Goal: Browse casually: Explore the website without a specific task or goal

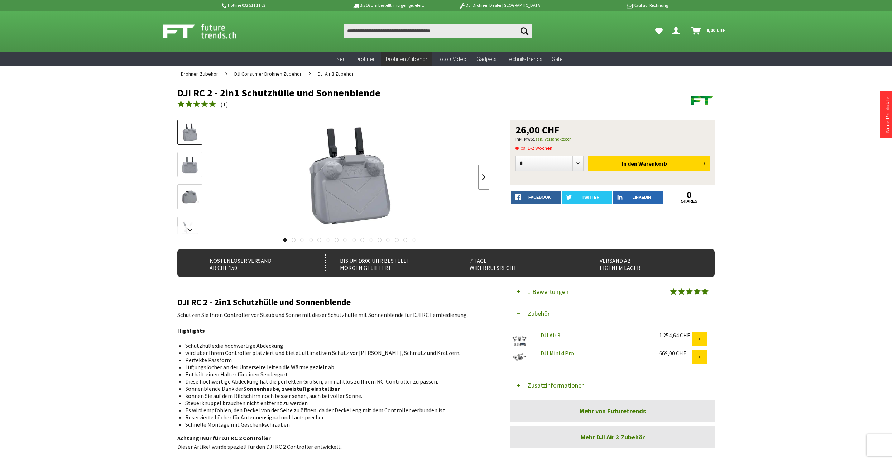
click at [484, 175] on link at bounding box center [483, 176] width 11 height 25
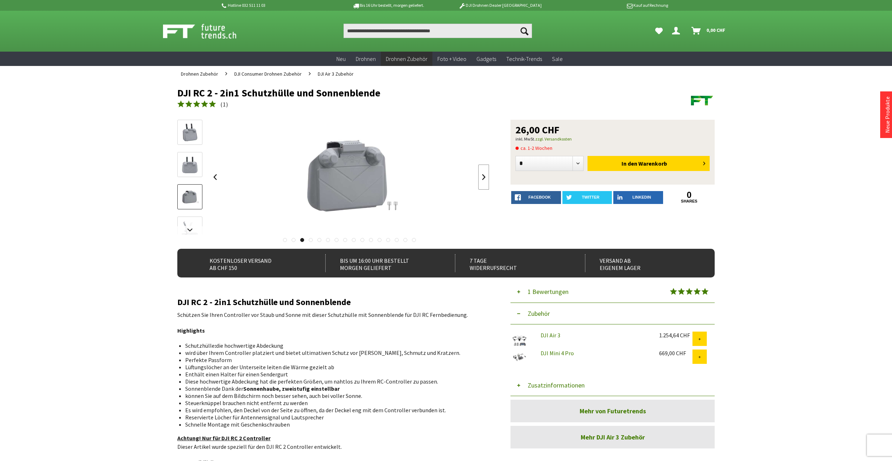
click at [484, 175] on link at bounding box center [483, 176] width 11 height 25
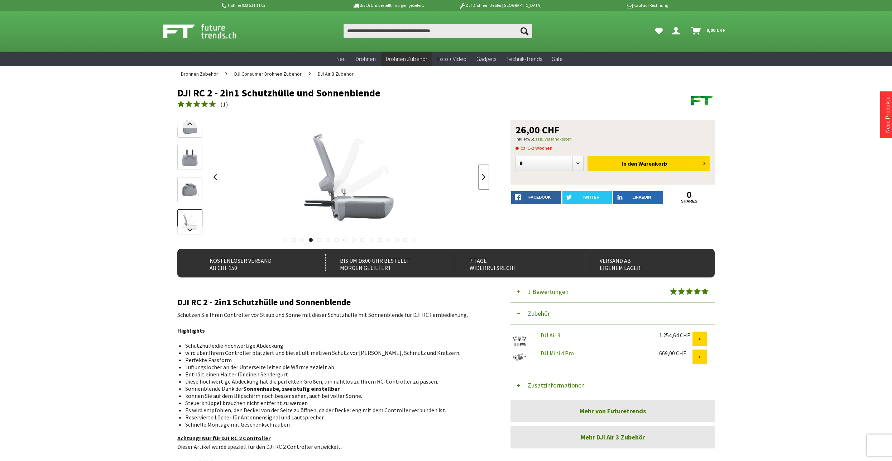
click at [484, 175] on link at bounding box center [483, 176] width 11 height 25
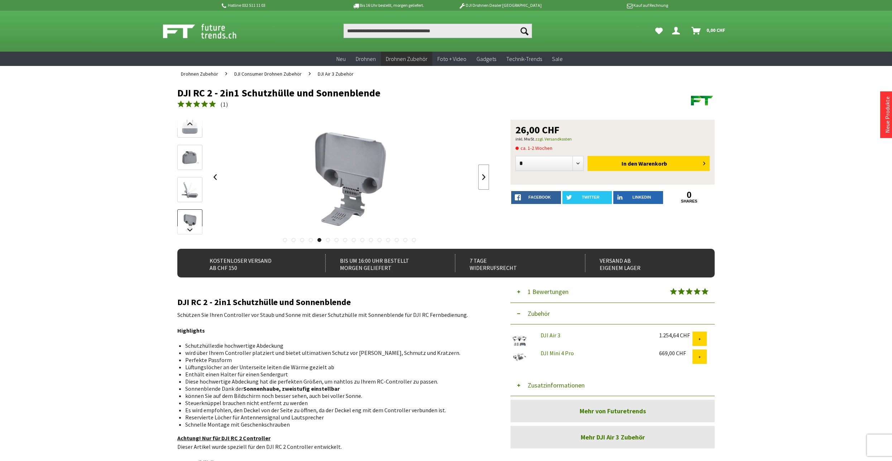
click at [484, 175] on link at bounding box center [483, 176] width 11 height 25
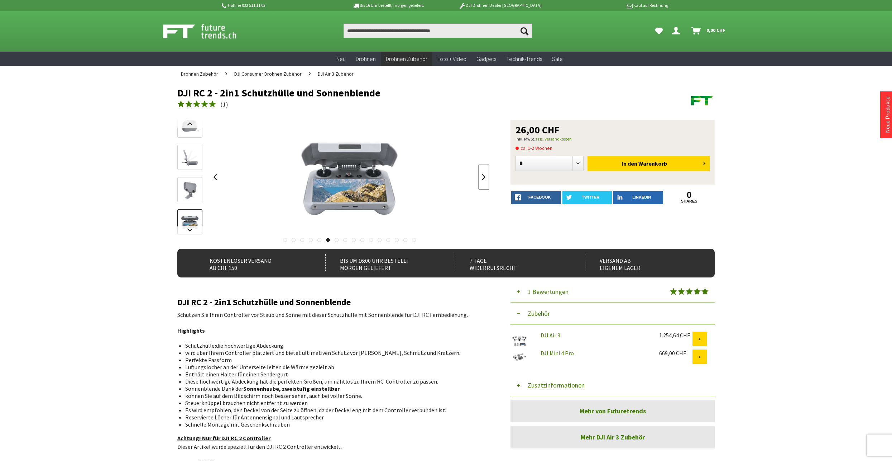
click at [484, 175] on link at bounding box center [483, 176] width 11 height 25
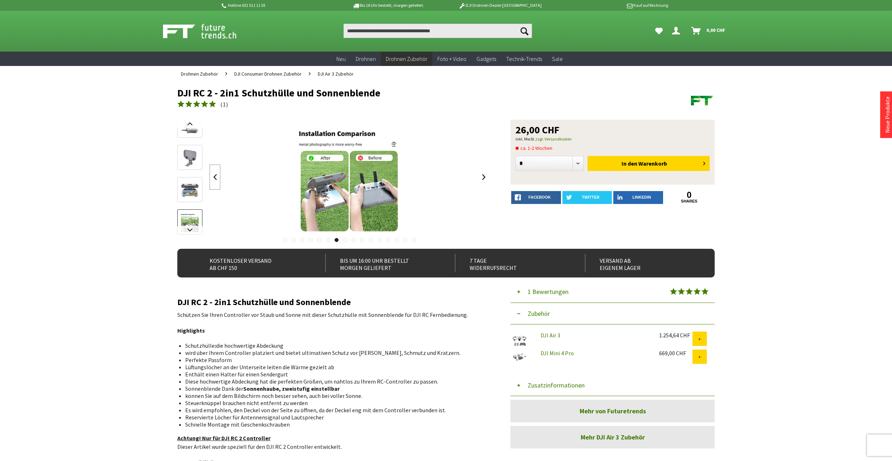
click at [216, 174] on link at bounding box center [215, 176] width 11 height 25
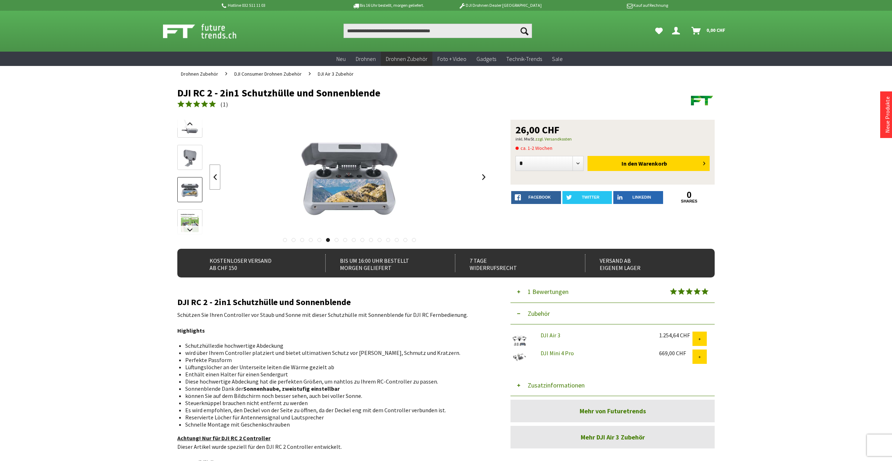
click at [216, 174] on link at bounding box center [215, 176] width 11 height 25
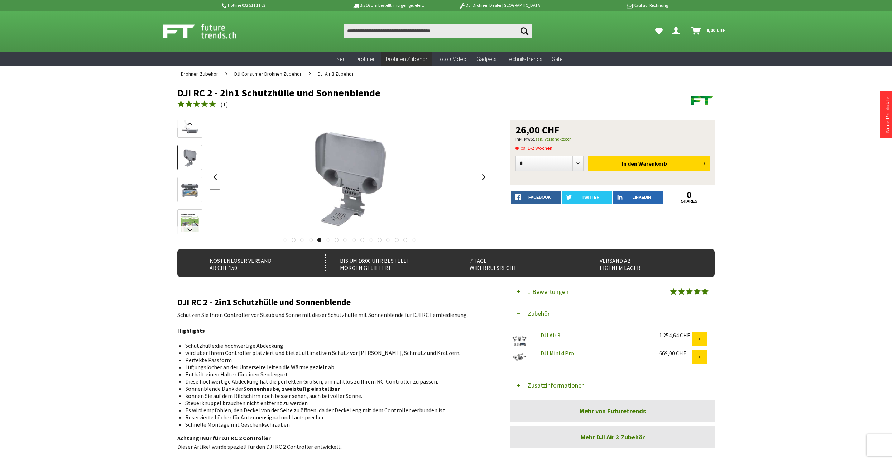
click at [216, 174] on link at bounding box center [215, 176] width 11 height 25
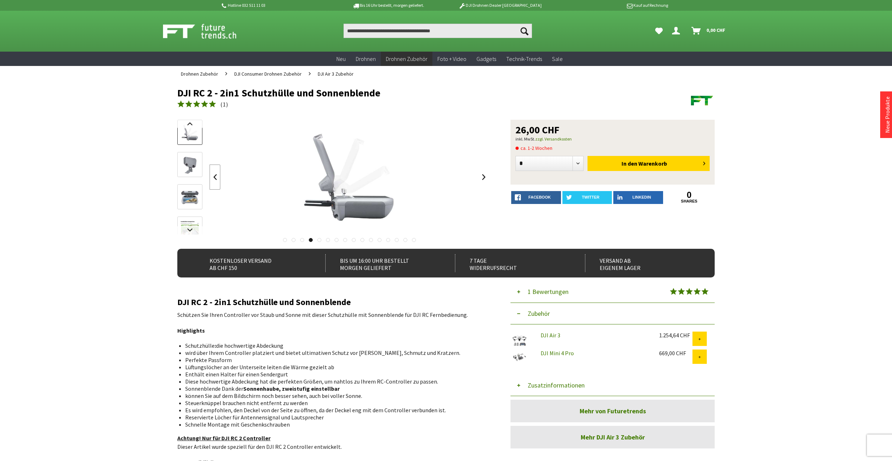
click at [216, 174] on link at bounding box center [215, 176] width 11 height 25
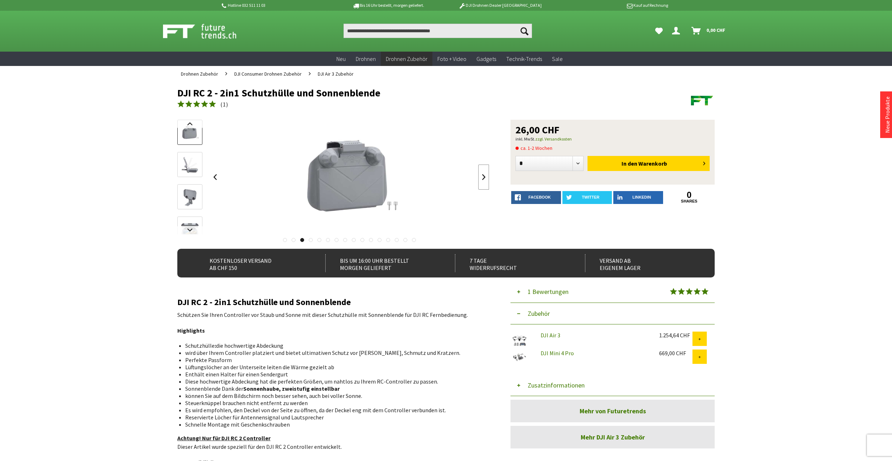
click at [484, 176] on link at bounding box center [483, 176] width 11 height 25
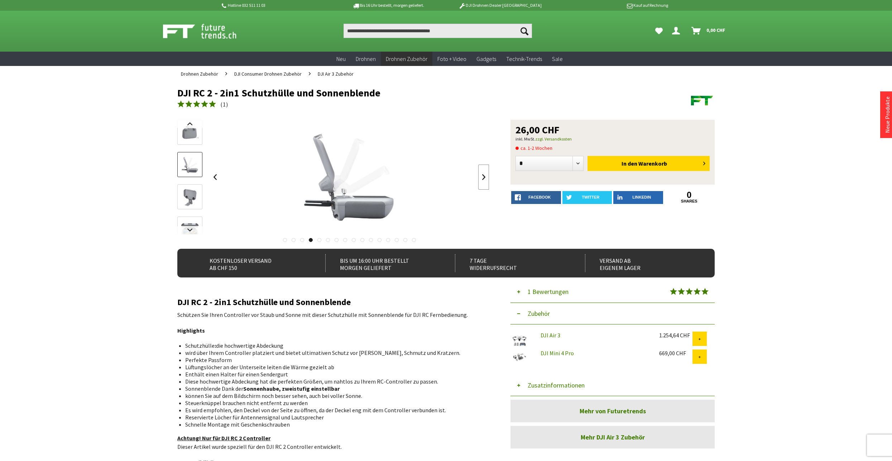
click at [484, 176] on link at bounding box center [483, 176] width 11 height 25
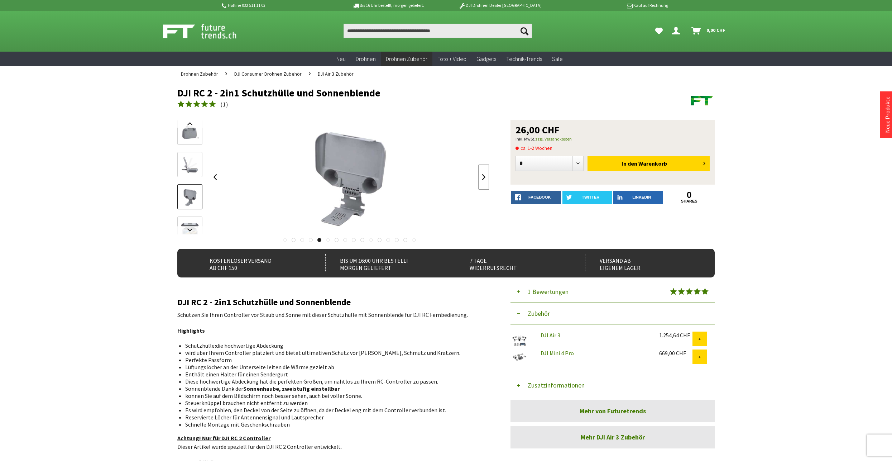
click at [484, 176] on link at bounding box center [483, 176] width 11 height 25
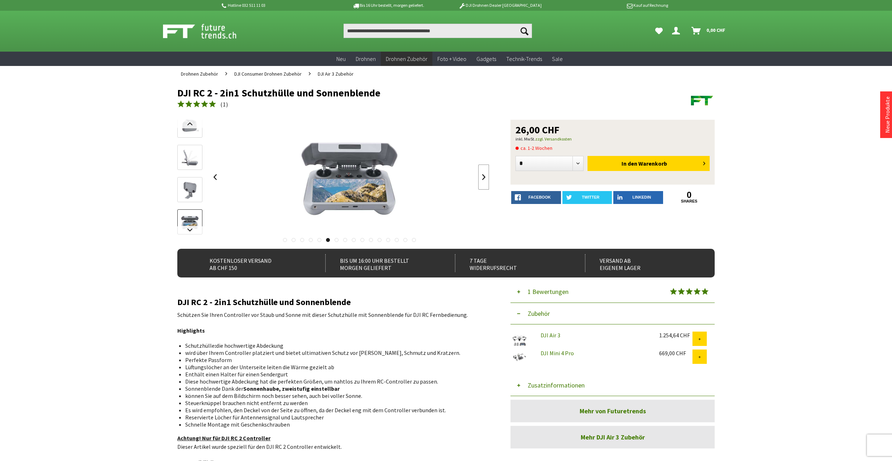
click at [484, 176] on link at bounding box center [483, 176] width 11 height 25
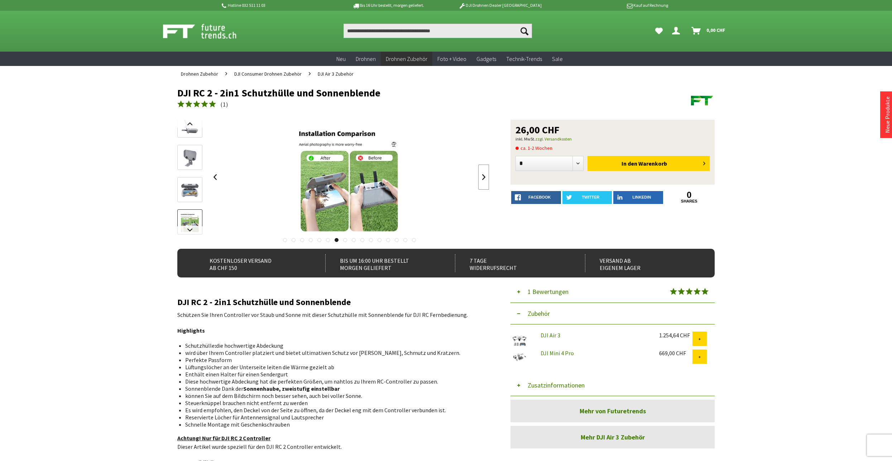
click at [484, 176] on link at bounding box center [483, 176] width 11 height 25
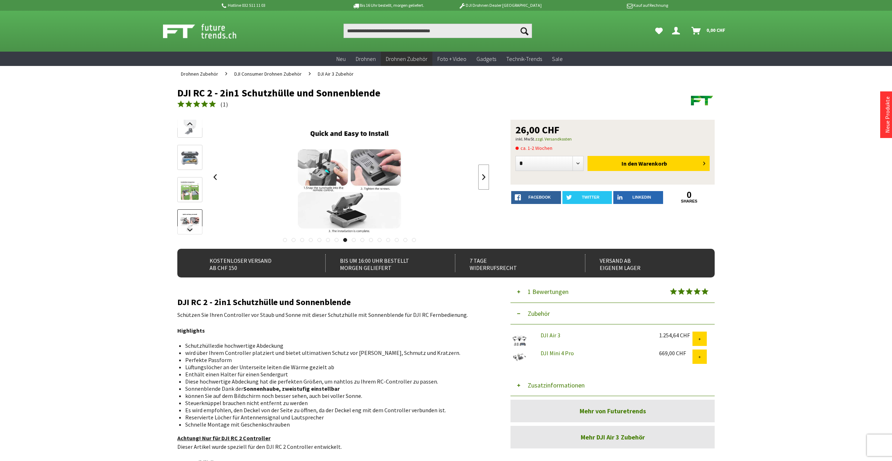
click at [485, 172] on link at bounding box center [483, 176] width 11 height 25
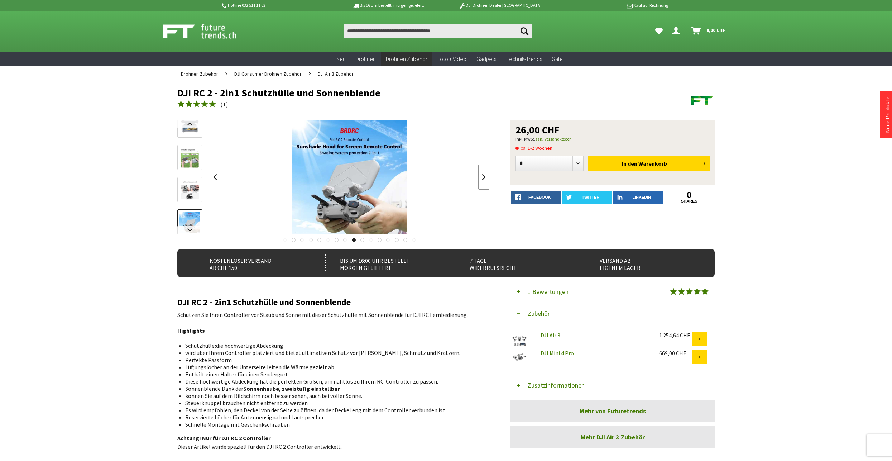
click at [486, 172] on link at bounding box center [483, 176] width 11 height 25
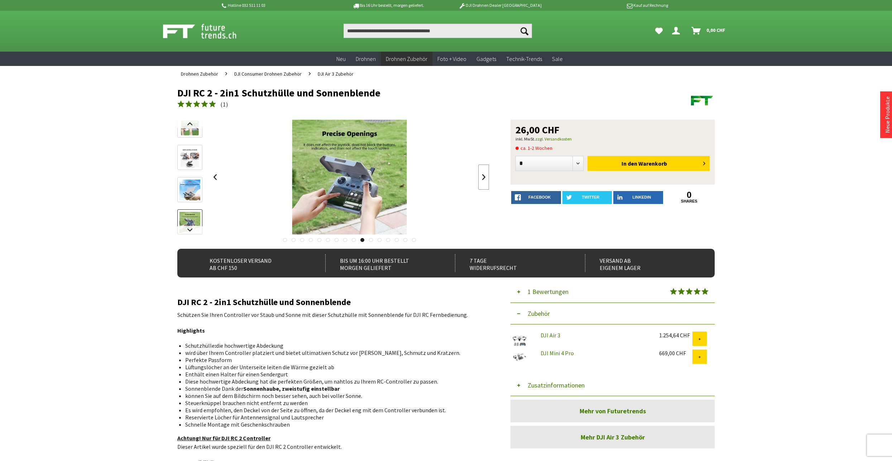
click at [486, 172] on link at bounding box center [483, 176] width 11 height 25
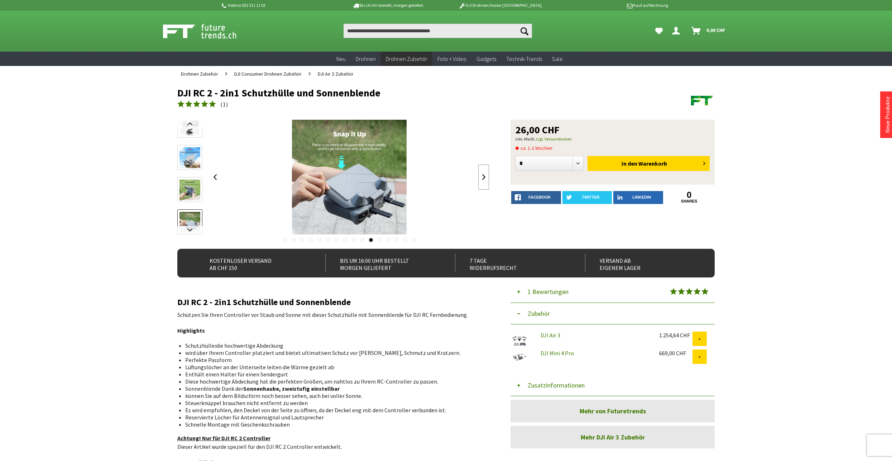
click at [486, 172] on link at bounding box center [483, 176] width 11 height 25
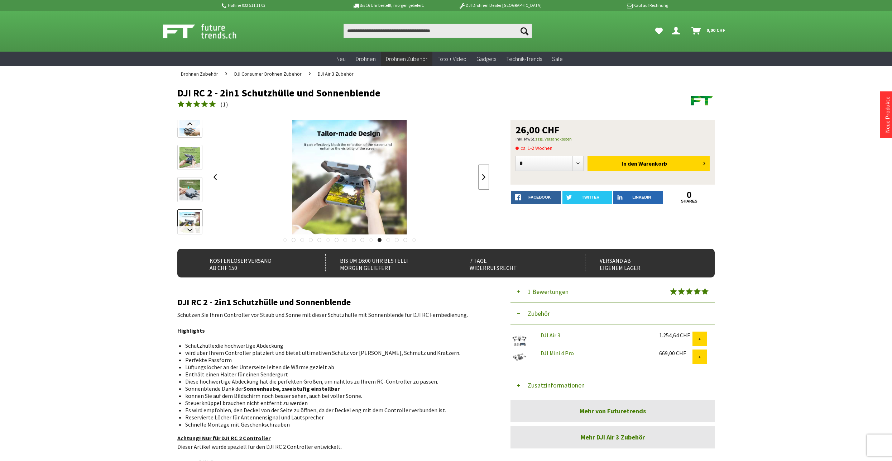
click at [486, 172] on link at bounding box center [483, 176] width 11 height 25
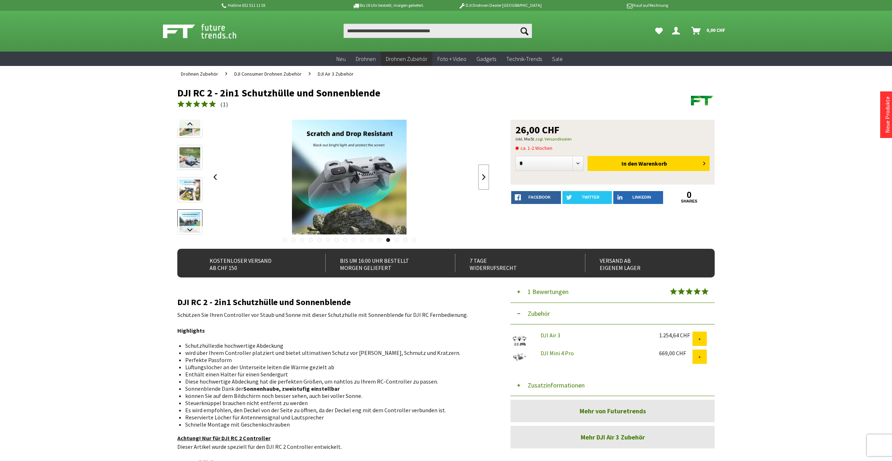
click at [486, 172] on link at bounding box center [483, 176] width 11 height 25
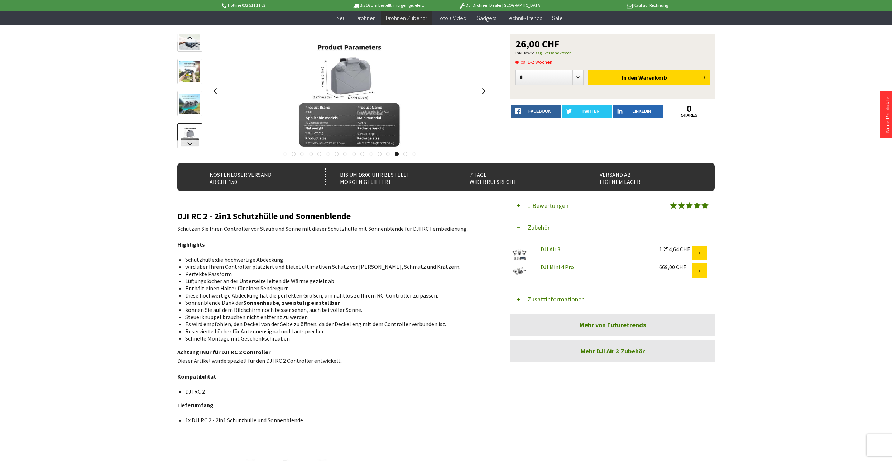
scroll to position [36, 0]
